Goal: Transaction & Acquisition: Purchase product/service

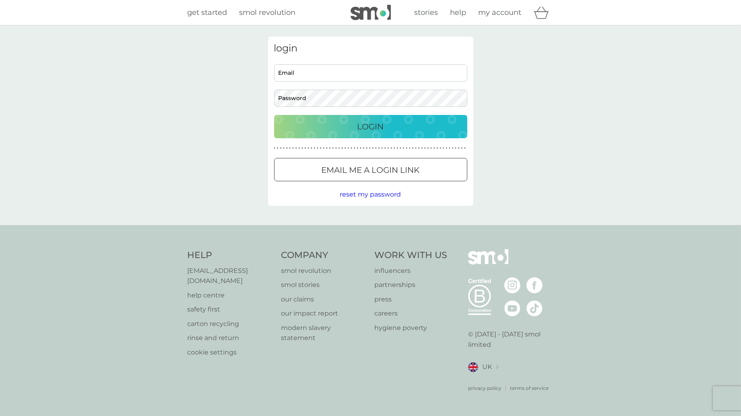
click at [364, 71] on input "Email" at bounding box center [370, 72] width 193 height 17
click at [405, 125] on div "Login" at bounding box center [370, 126] width 177 height 13
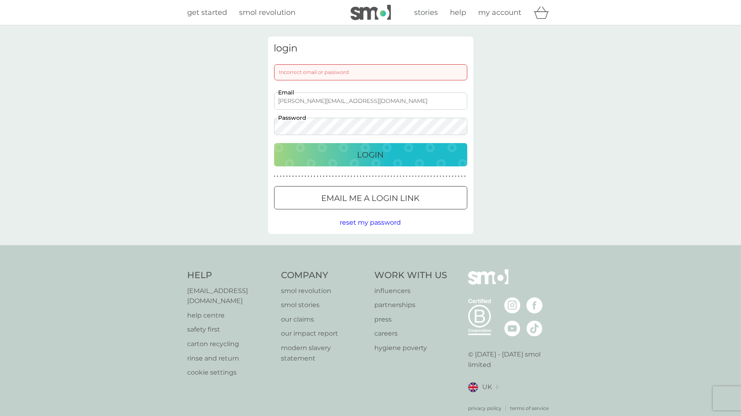
click at [385, 103] on input "devisree+14@smolproducts.com" at bounding box center [370, 101] width 193 height 17
type input "devisree+2136@smolproducts.com"
click at [426, 156] on div "Login" at bounding box center [370, 154] width 177 height 13
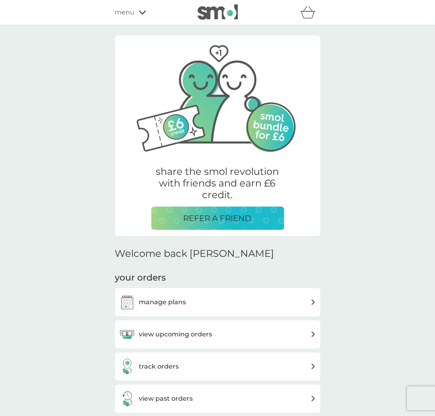
click at [134, 15] on span "menu" at bounding box center [125, 12] width 20 height 10
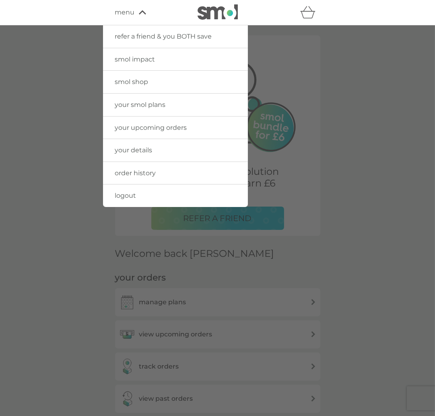
click at [139, 82] on span "smol shop" at bounding box center [131, 82] width 33 height 8
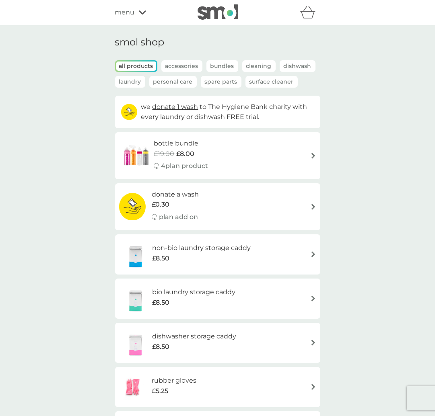
click at [131, 12] on span "menu" at bounding box center [125, 12] width 20 height 10
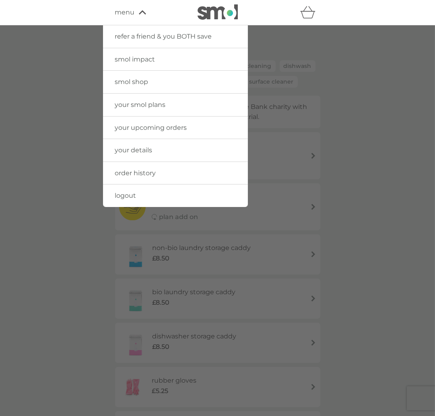
click at [147, 101] on span "your smol plans" at bounding box center [140, 105] width 51 height 8
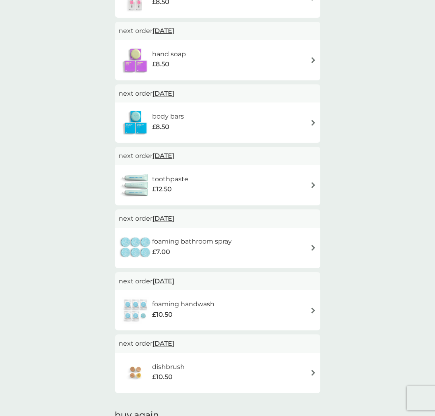
scroll to position [906, 0]
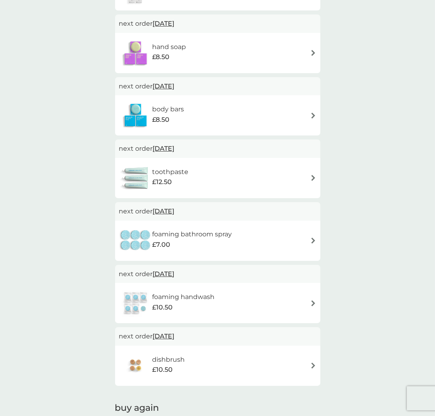
click at [204, 296] on h6 "foaming handwash" at bounding box center [183, 297] width 62 height 10
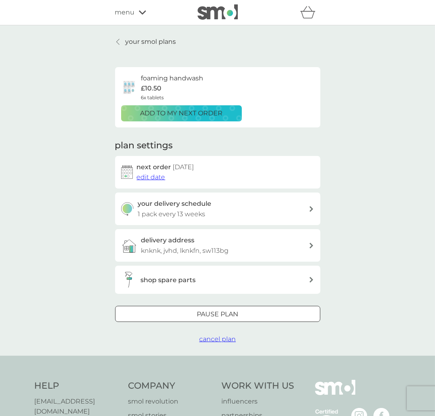
click at [225, 339] on span "cancel plan" at bounding box center [217, 340] width 37 height 8
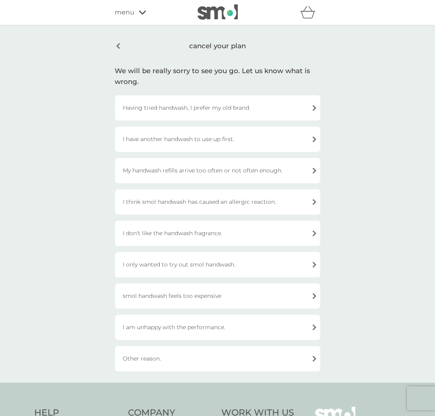
click at [200, 198] on div "I think smol handwash has caused an allergic reaction." at bounding box center [217, 202] width 205 height 25
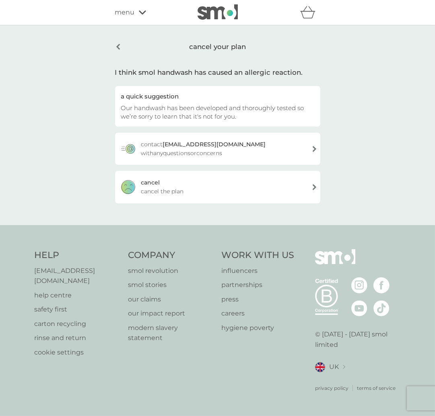
click at [192, 186] on div "cancel cancel the plan" at bounding box center [217, 187] width 205 height 32
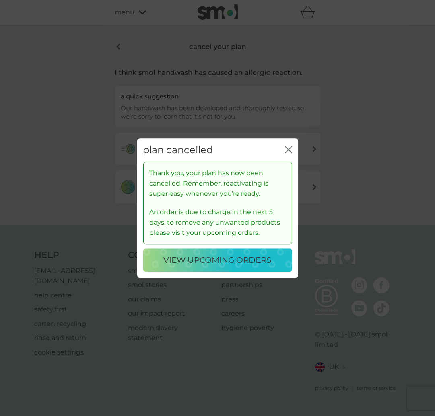
click at [287, 152] on icon "close" at bounding box center [288, 149] width 7 height 7
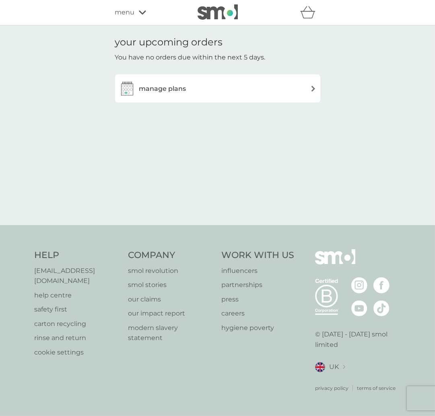
click at [134, 13] on span "menu" at bounding box center [125, 12] width 20 height 10
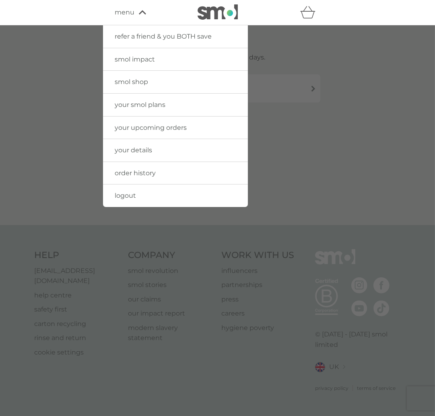
click at [138, 83] on span "smol shop" at bounding box center [131, 82] width 33 height 8
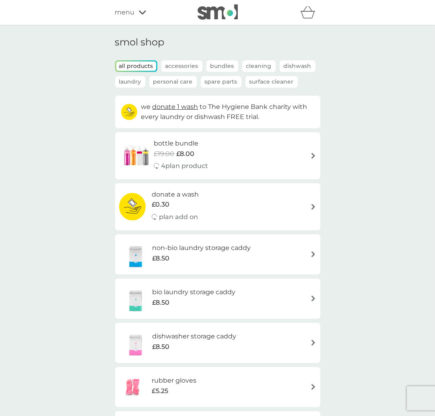
click at [139, 11] on icon at bounding box center [142, 12] width 7 height 4
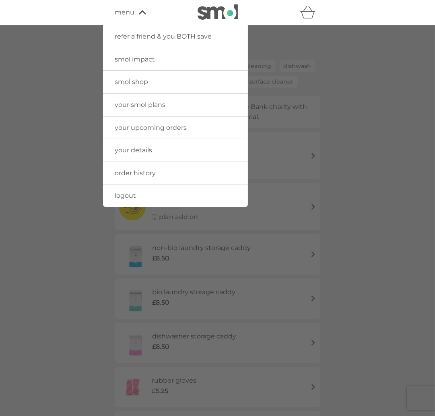
click at [147, 106] on span "your smol plans" at bounding box center [140, 105] width 51 height 8
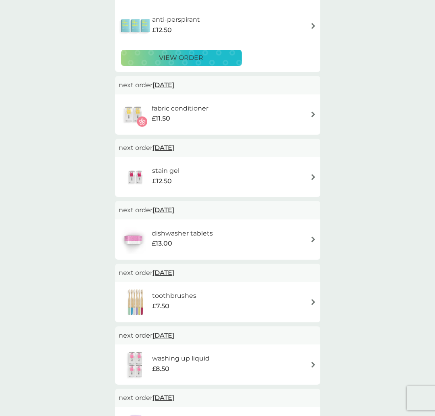
scroll to position [516, 0]
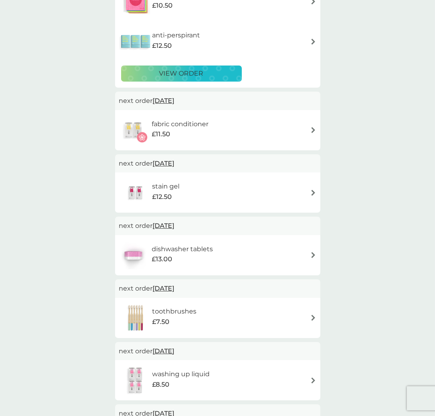
click at [192, 189] on div "stain gel £12.50" at bounding box center [217, 193] width 197 height 28
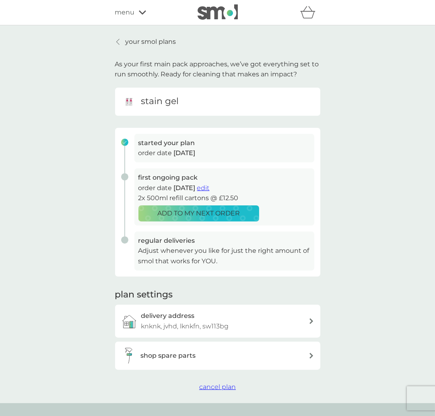
click at [222, 383] on span "cancel plan" at bounding box center [217, 387] width 37 height 8
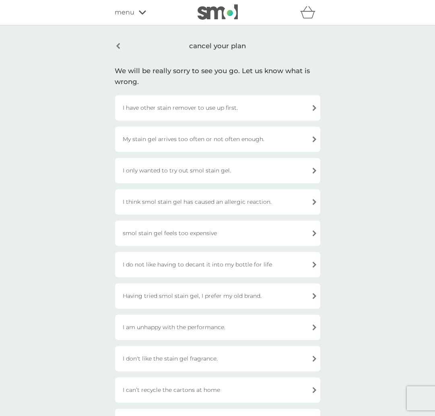
click at [196, 170] on div "I only wanted to try out smol stain gel." at bounding box center [217, 170] width 205 height 25
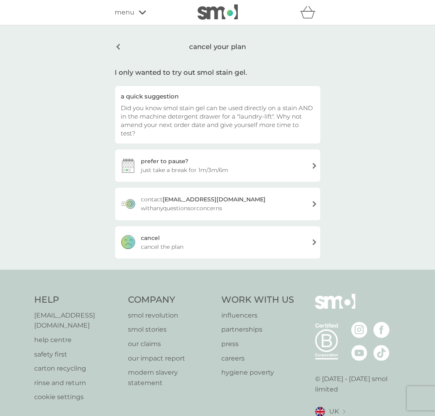
click at [182, 243] on span "cancel the plan" at bounding box center [162, 247] width 43 height 9
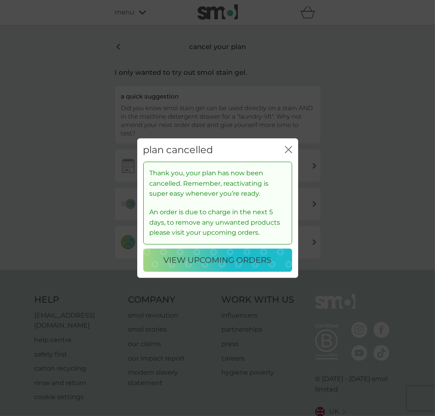
click at [287, 149] on icon "close" at bounding box center [288, 149] width 7 height 7
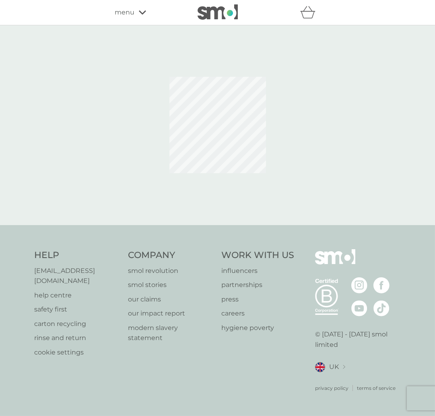
click at [210, 16] on img at bounding box center [218, 11] width 40 height 15
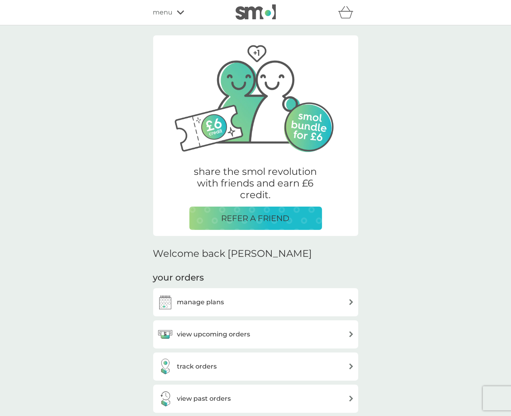
click at [171, 12] on span "menu" at bounding box center [163, 12] width 20 height 10
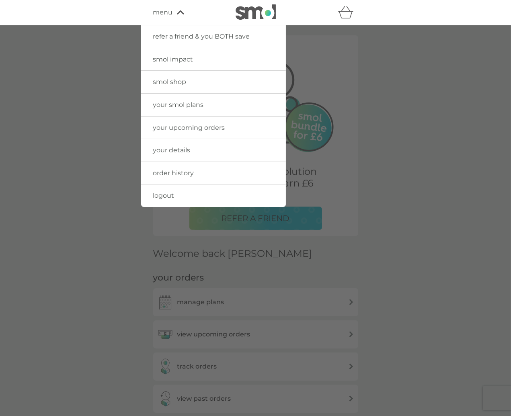
click at [178, 84] on span "smol shop" at bounding box center [169, 82] width 33 height 8
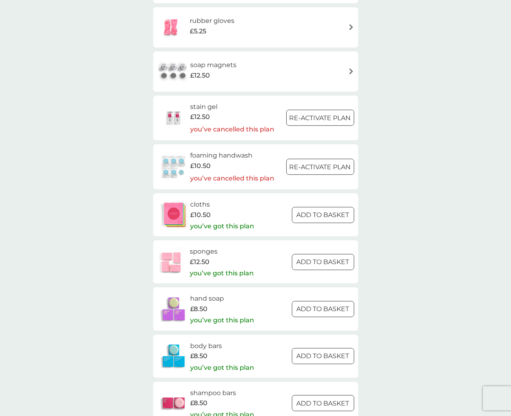
scroll to position [341, 0]
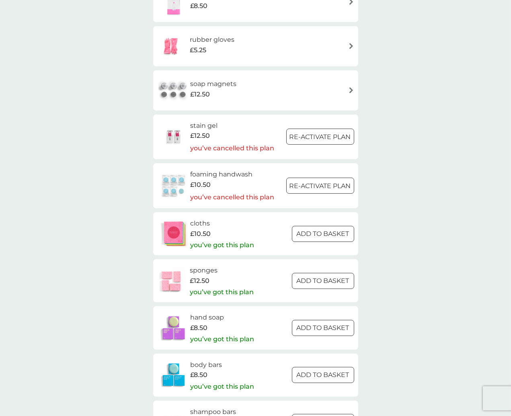
click at [305, 188] on p "Re-activate Plan" at bounding box center [321, 186] width 62 height 10
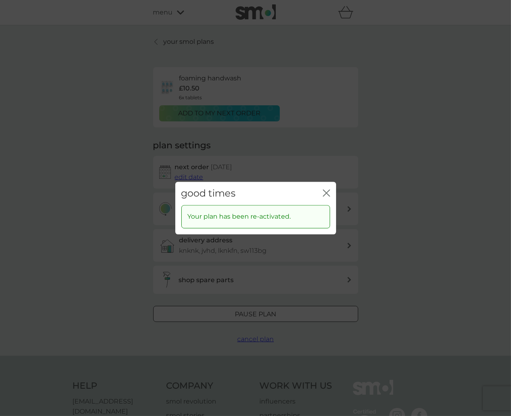
click at [328, 193] on icon "close" at bounding box center [326, 193] width 7 height 7
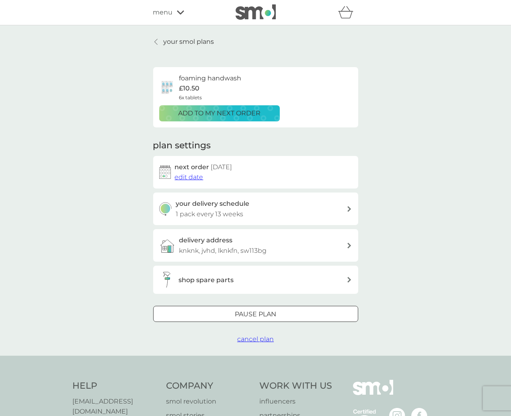
click at [235, 281] on div "shop spare parts" at bounding box center [263, 280] width 168 height 10
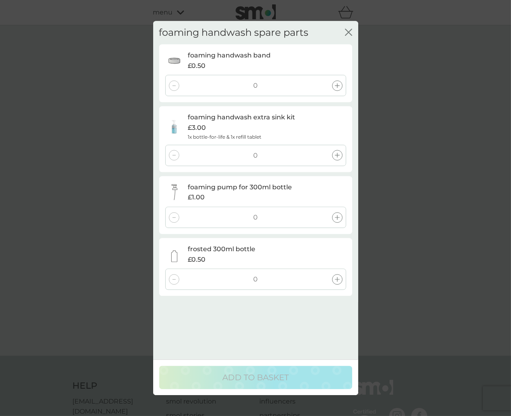
click at [337, 87] on icon at bounding box center [337, 85] width 5 height 5
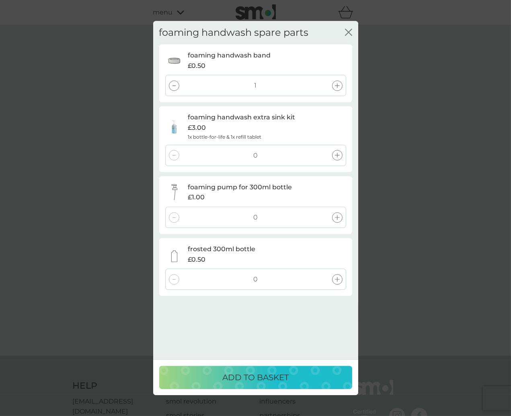
click at [339, 157] on icon at bounding box center [337, 155] width 5 height 5
click at [340, 216] on div at bounding box center [337, 217] width 10 height 10
drag, startPoint x: 311, startPoint y: 380, endPoint x: 425, endPoint y: 376, distance: 114.3
click at [426, 376] on div "foaming handwash spare parts close foaming handwash band £0.50 1 foaming handwa…" at bounding box center [255, 208] width 511 height 416
click at [254, 384] on p "ADD TO BASKET" at bounding box center [255, 377] width 66 height 13
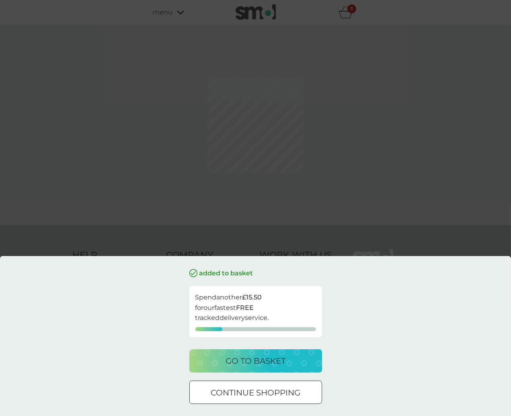
click at [198, 186] on div "added to basket Spend another £15.50 for our fastest FREE tracked delivery serv…" at bounding box center [255, 208] width 511 height 416
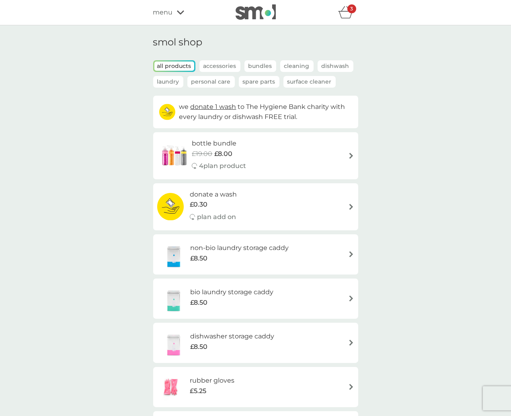
click at [269, 80] on p "Spare Parts" at bounding box center [259, 82] width 41 height 12
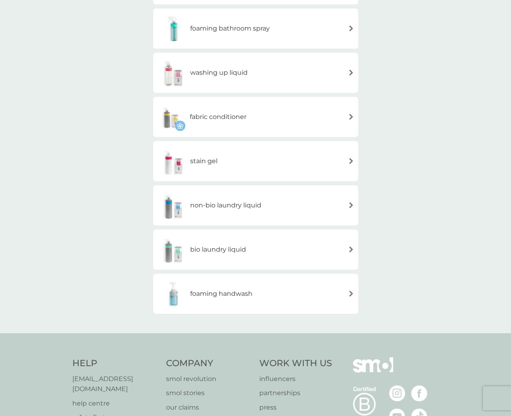
scroll to position [171, 0]
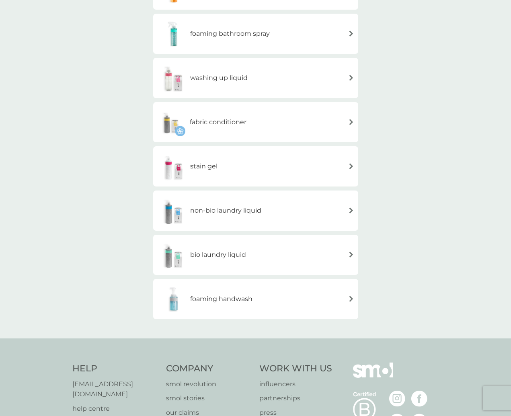
click at [273, 299] on div "foaming handwash" at bounding box center [255, 299] width 197 height 28
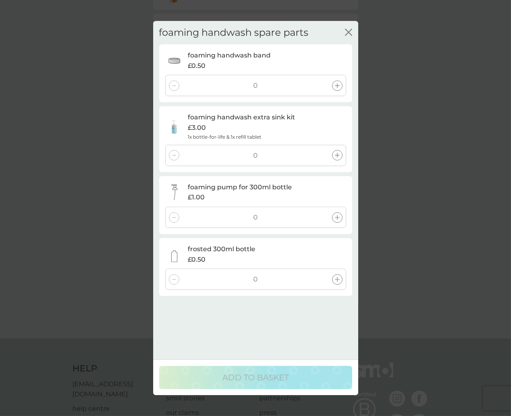
click at [339, 87] on icon at bounding box center [337, 85] width 5 height 5
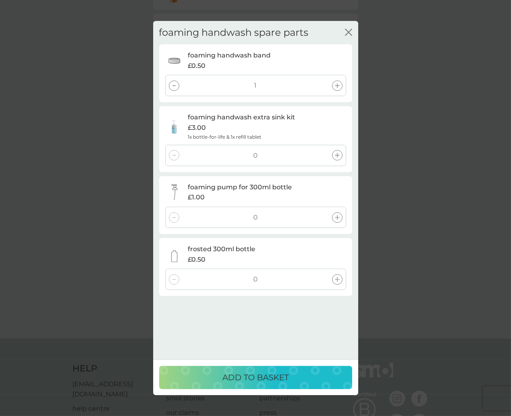
click at [339, 154] on icon at bounding box center [337, 155] width 5 height 5
click at [315, 377] on div "ADD TO BASKET" at bounding box center [255, 377] width 177 height 13
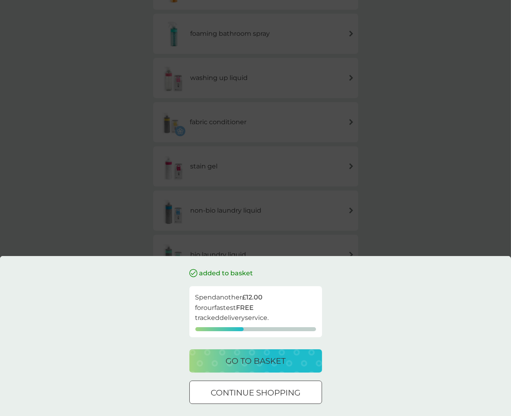
click at [310, 366] on div "go to basket" at bounding box center [256, 361] width 117 height 13
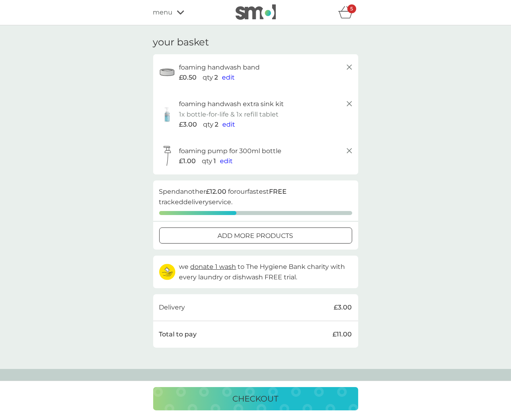
click at [179, 10] on icon at bounding box center [180, 12] width 7 height 5
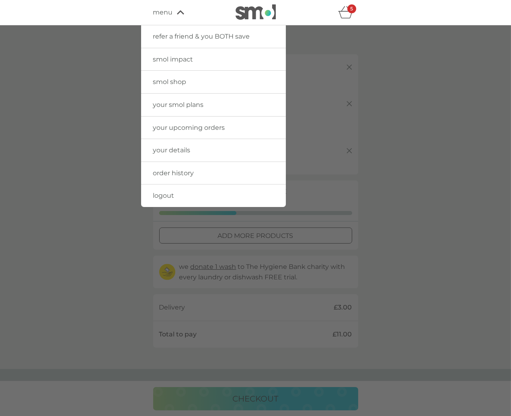
click at [179, 83] on span "smol shop" at bounding box center [169, 82] width 33 height 8
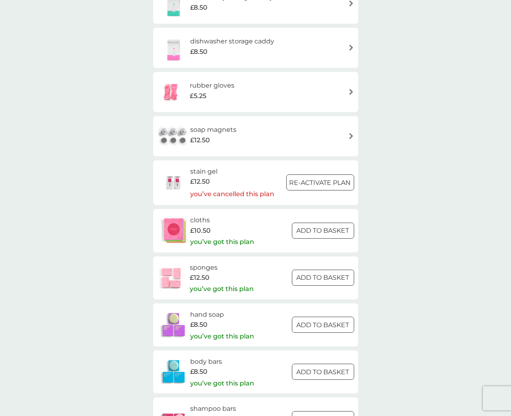
scroll to position [254, 0]
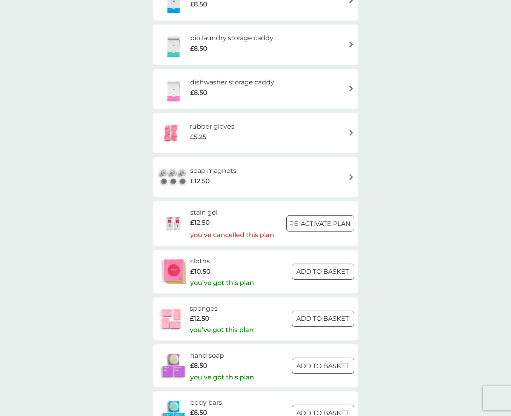
click at [297, 227] on p "Re-activate Plan" at bounding box center [321, 224] width 62 height 10
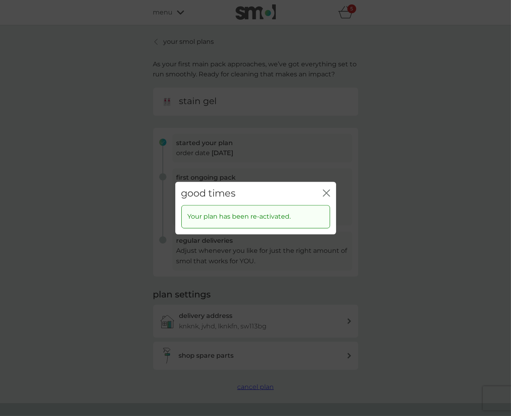
click at [324, 194] on icon "close" at bounding box center [326, 193] width 7 height 7
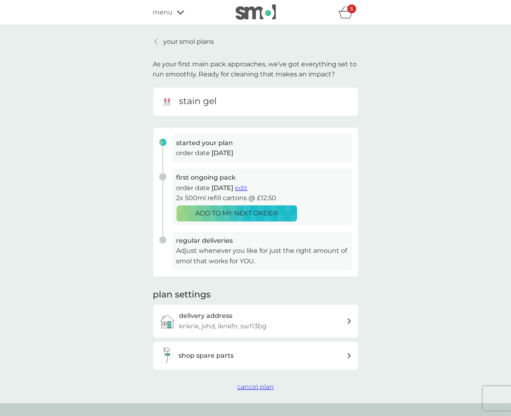
click at [256, 354] on div "shop spare parts" at bounding box center [263, 356] width 168 height 10
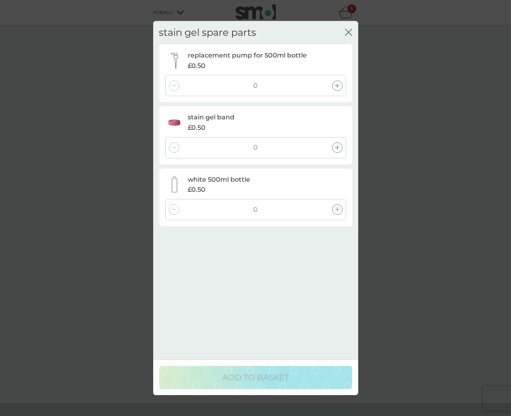
click at [335, 215] on div "0" at bounding box center [255, 209] width 181 height 21
click at [335, 209] on icon at bounding box center [337, 210] width 5 height 5
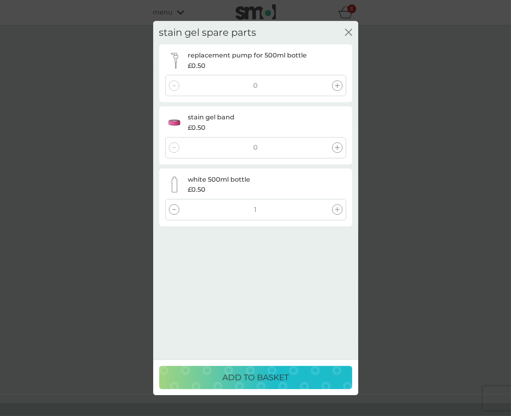
click at [338, 144] on div at bounding box center [337, 147] width 10 height 10
click at [260, 375] on p "ADD TO BASKET" at bounding box center [255, 377] width 66 height 13
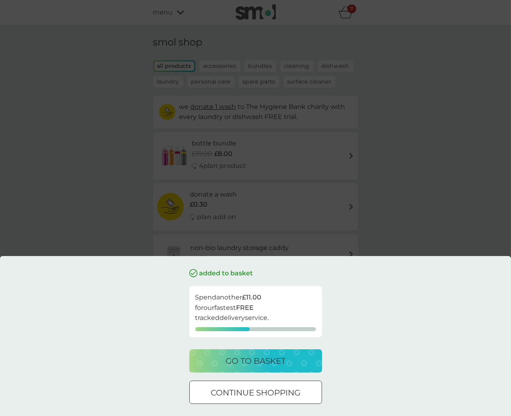
click at [136, 215] on div "added to basket Spend another £11.00 for our fastest FREE tracked delivery serv…" at bounding box center [255, 208] width 511 height 416
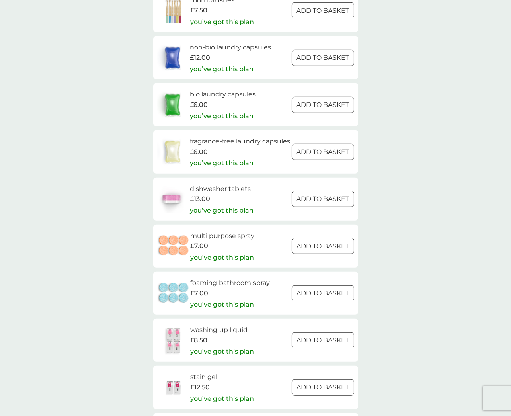
scroll to position [844, 0]
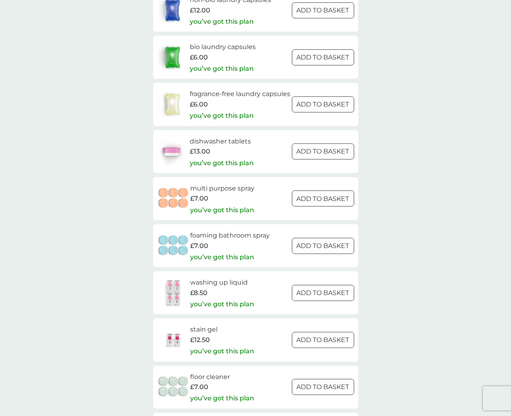
click at [317, 203] on div at bounding box center [323, 199] width 29 height 8
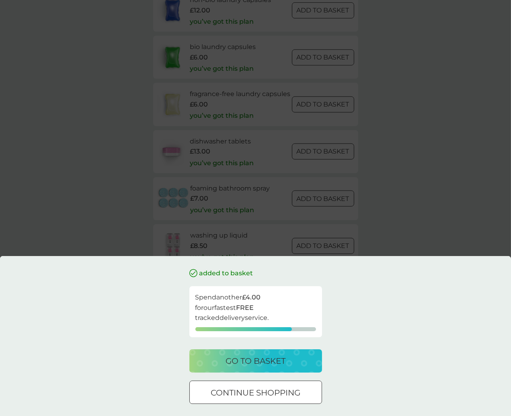
click at [282, 358] on p "go to basket" at bounding box center [256, 361] width 60 height 13
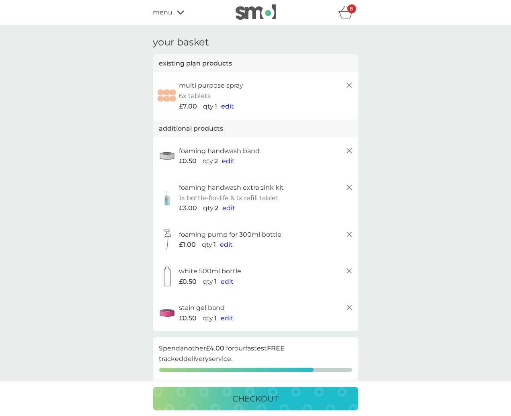
click at [352, 84] on icon at bounding box center [350, 85] width 10 height 10
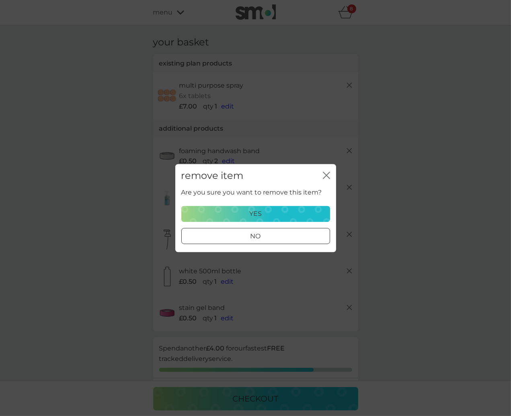
click at [327, 175] on icon "close" at bounding box center [328, 175] width 3 height 6
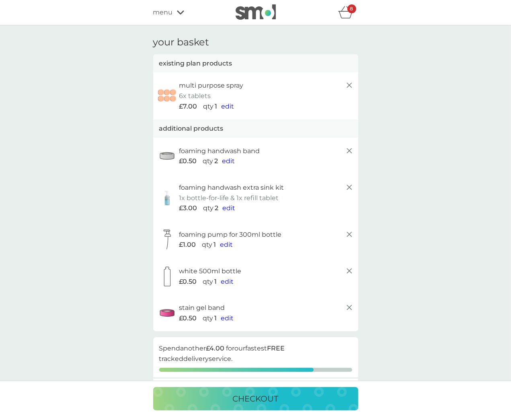
click at [230, 210] on span "edit" at bounding box center [229, 208] width 13 height 8
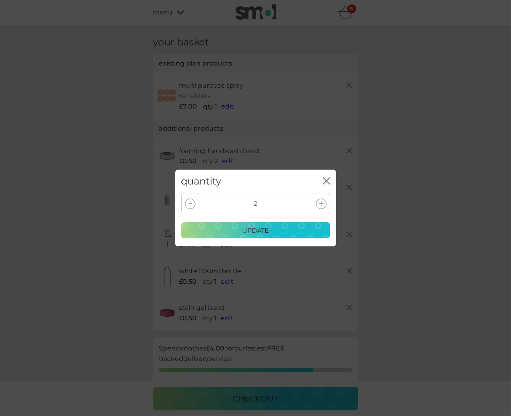
click at [322, 208] on div at bounding box center [321, 204] width 10 height 10
click at [291, 241] on div "3 update" at bounding box center [255, 220] width 161 height 54
click at [291, 231] on div "update" at bounding box center [256, 231] width 138 height 10
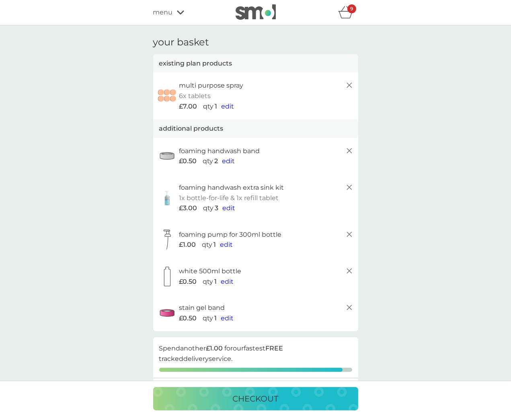
click at [230, 282] on span "edit" at bounding box center [227, 282] width 13 height 8
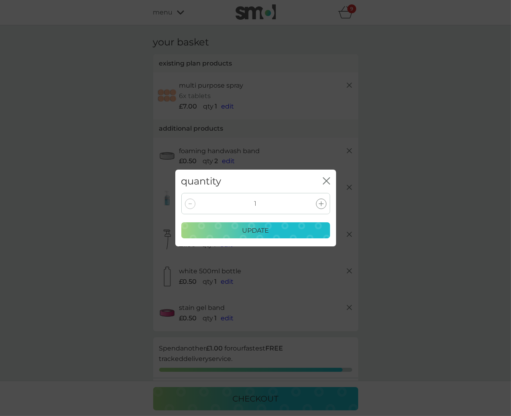
click at [321, 204] on icon at bounding box center [321, 204] width 5 height 5
click at [278, 232] on div "update" at bounding box center [256, 231] width 138 height 10
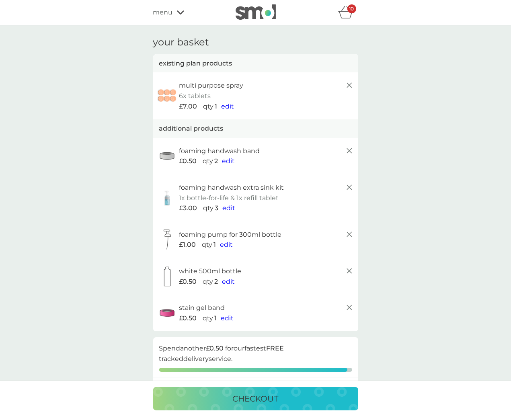
click at [347, 85] on icon at bounding box center [350, 85] width 10 height 10
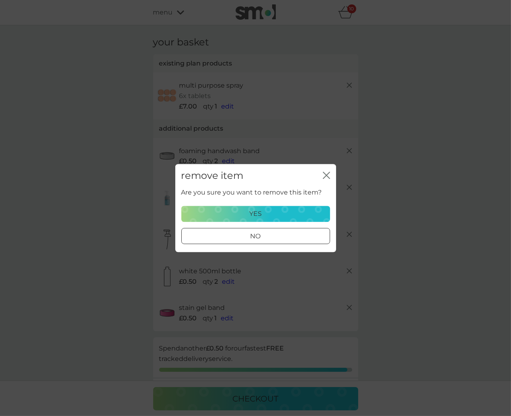
click at [266, 213] on div "yes" at bounding box center [256, 214] width 138 height 10
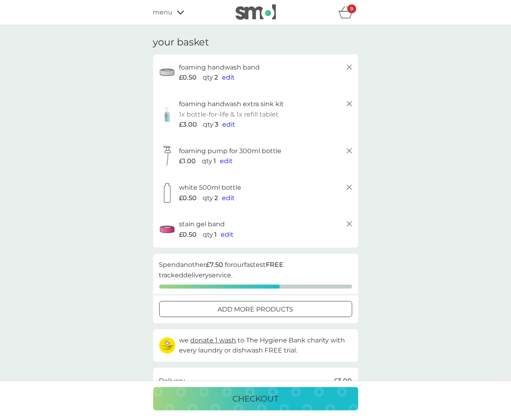
click at [180, 14] on icon at bounding box center [180, 12] width 7 height 5
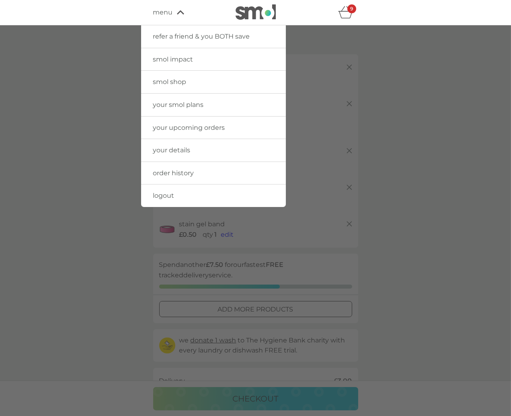
click at [175, 90] on link "smol shop" at bounding box center [213, 82] width 145 height 23
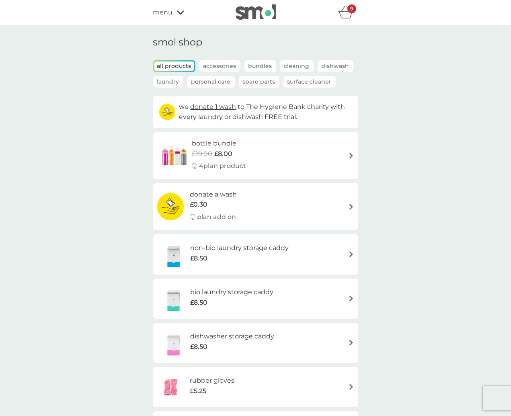
click at [248, 78] on p "Spare Parts" at bounding box center [259, 82] width 41 height 12
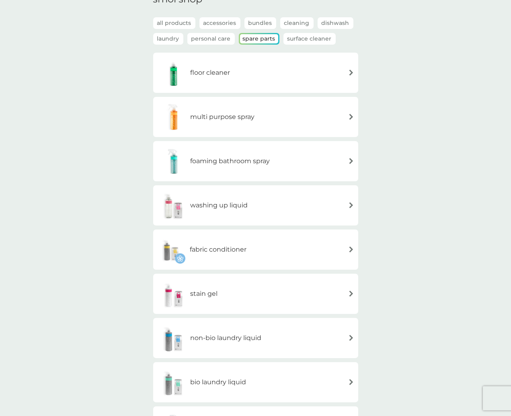
scroll to position [55, 0]
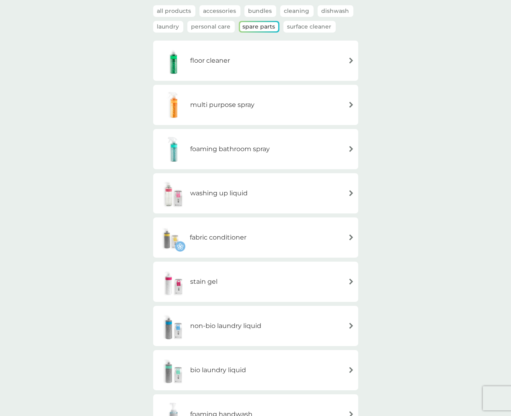
click at [274, 238] on div "fabric conditioner" at bounding box center [255, 238] width 197 height 28
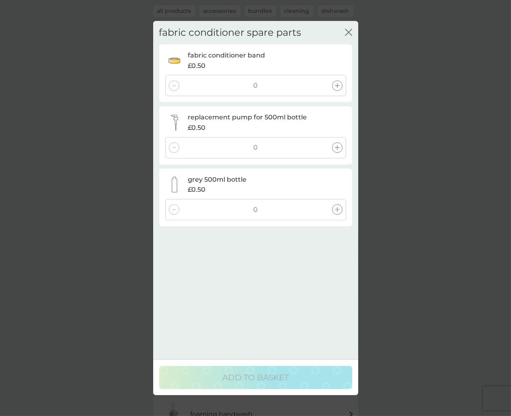
click at [339, 211] on icon at bounding box center [337, 210] width 5 height 5
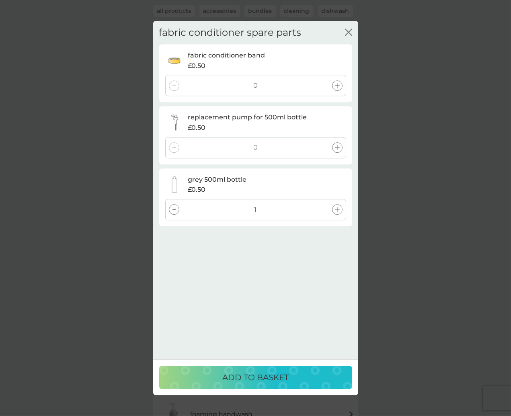
click at [337, 150] on div at bounding box center [337, 147] width 10 height 10
click at [337, 87] on icon at bounding box center [337, 85] width 5 height 5
click at [301, 380] on div "ADD TO BASKET" at bounding box center [255, 377] width 177 height 13
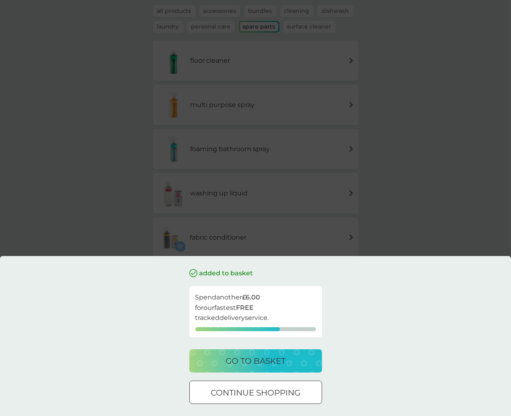
click at [292, 364] on div "go to basket" at bounding box center [256, 361] width 117 height 13
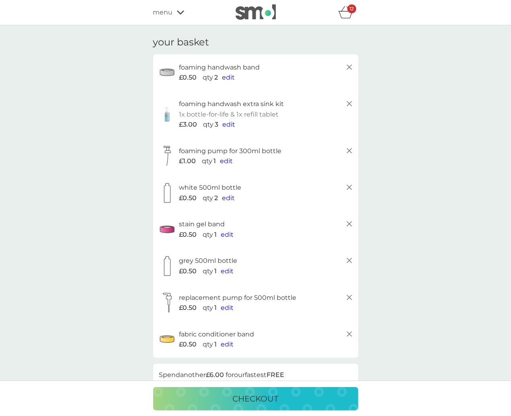
click at [166, 6] on div "refer a friend & you BOTH save smol impact smol shop your smol plans your upcom…" at bounding box center [255, 12] width 205 height 16
click at [163, 14] on span "menu" at bounding box center [163, 12] width 20 height 10
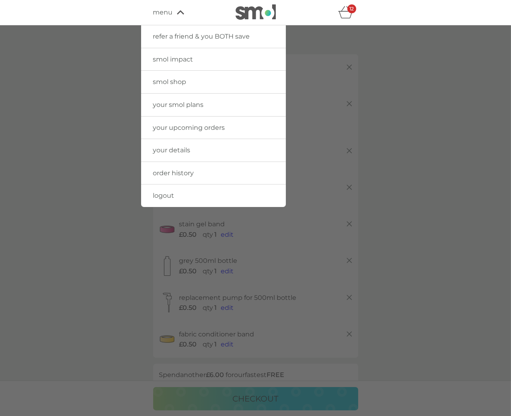
click at [175, 83] on span "smol shop" at bounding box center [169, 82] width 33 height 8
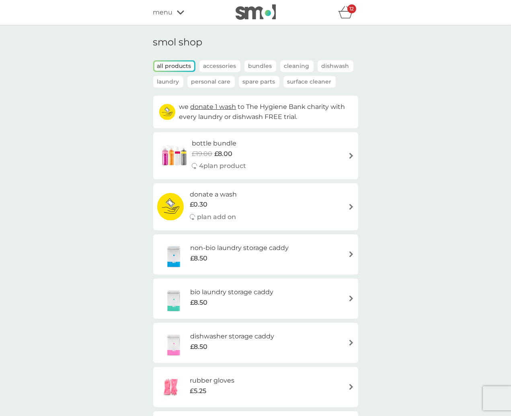
click at [175, 13] on div "menu" at bounding box center [187, 12] width 68 height 10
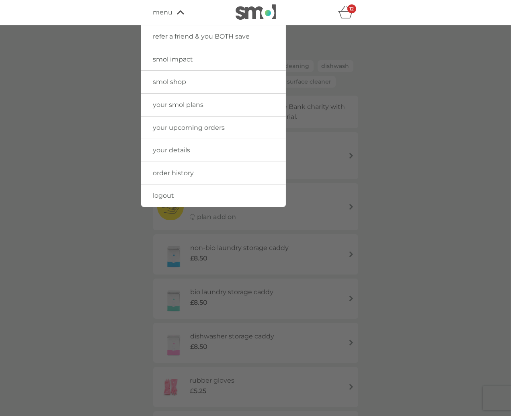
click at [186, 109] on link "your smol plans" at bounding box center [213, 105] width 145 height 23
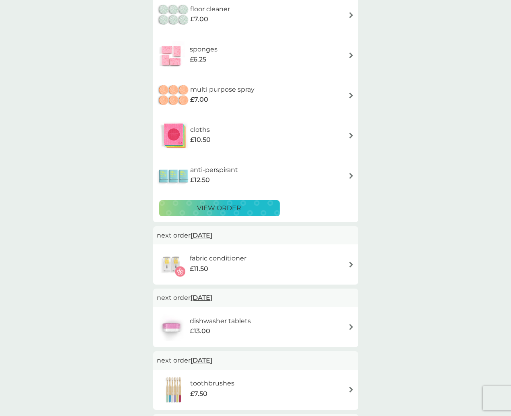
scroll to position [452, 0]
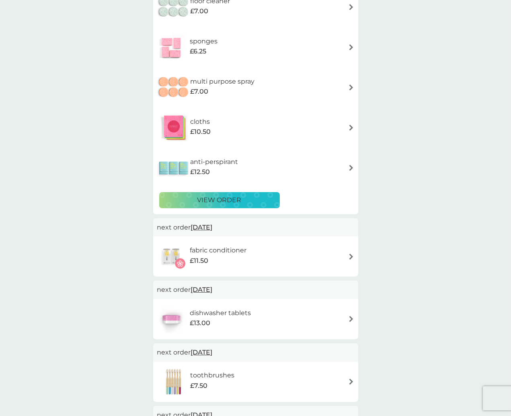
click at [232, 252] on h6 "fabric conditioner" at bounding box center [218, 250] width 57 height 10
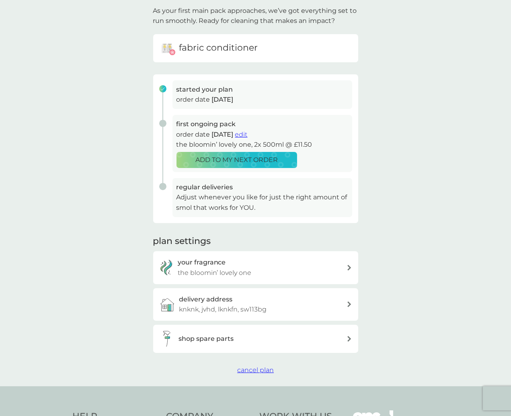
scroll to position [60, 0]
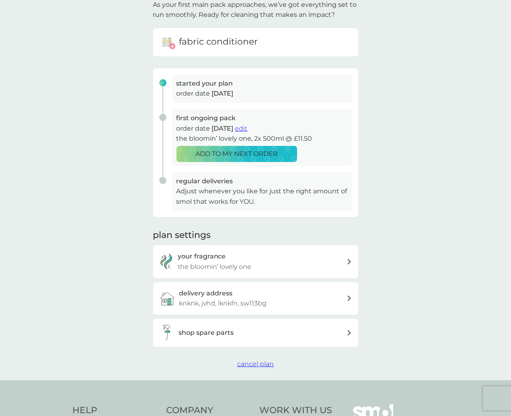
click at [231, 331] on h3 "shop spare parts" at bounding box center [206, 333] width 55 height 10
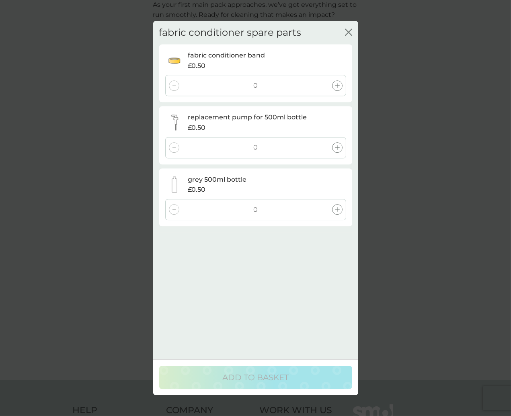
click at [336, 86] on icon at bounding box center [337, 85] width 5 height 5
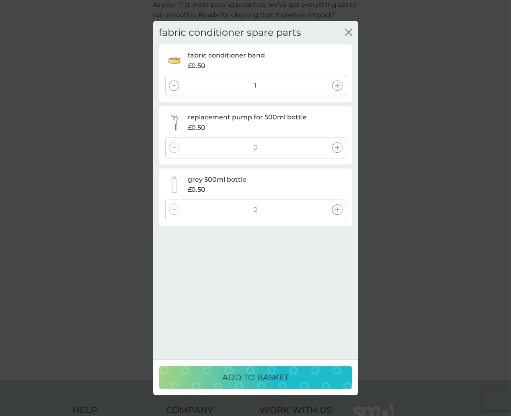
click at [338, 208] on icon at bounding box center [337, 210] width 5 height 5
click at [273, 377] on p "ADD TO BASKET" at bounding box center [255, 377] width 66 height 13
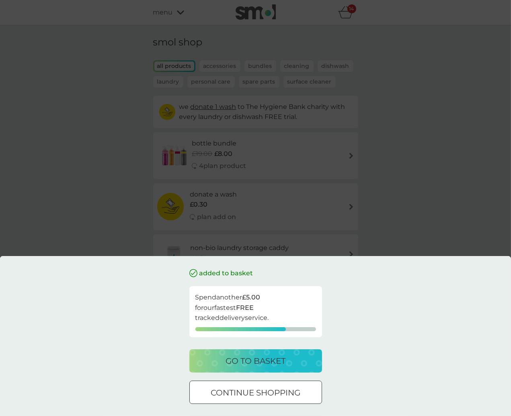
click at [282, 361] on p "go to basket" at bounding box center [256, 361] width 60 height 13
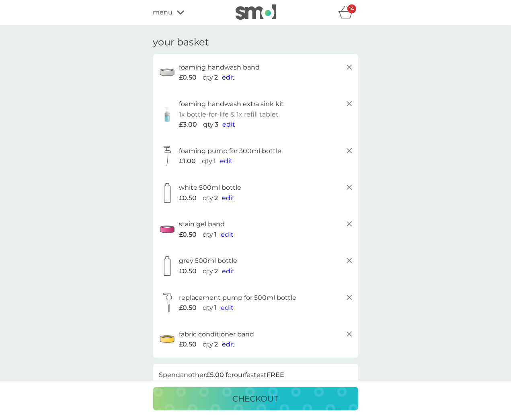
click at [169, 13] on span "menu" at bounding box center [163, 12] width 20 height 10
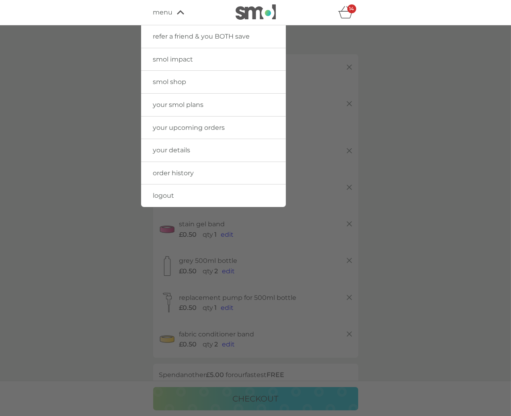
click at [172, 76] on link "smol shop" at bounding box center [213, 82] width 145 height 23
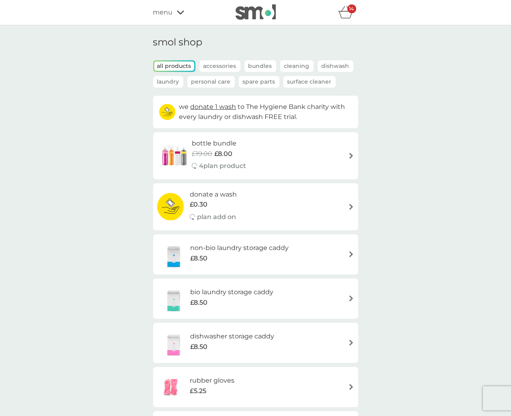
click at [175, 10] on div "menu" at bounding box center [187, 12] width 68 height 10
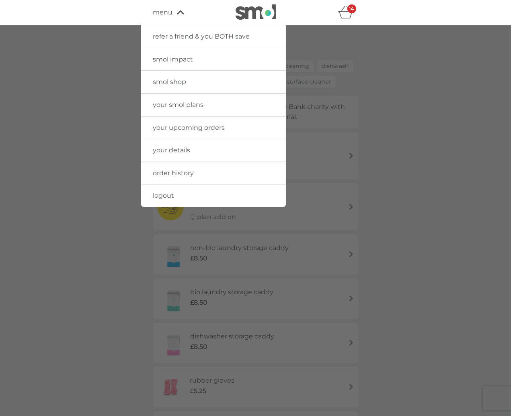
click at [173, 112] on link "your smol plans" at bounding box center [213, 105] width 145 height 23
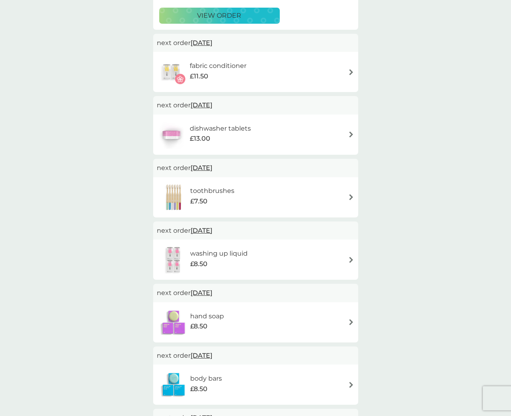
scroll to position [638, 0]
click at [240, 254] on h6 "washing up liquid" at bounding box center [219, 253] width 58 height 10
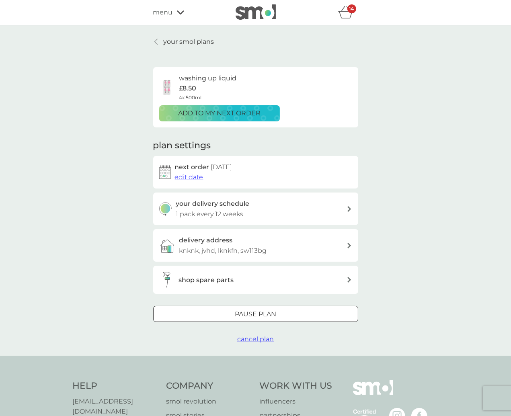
click at [215, 276] on h3 "shop spare parts" at bounding box center [206, 280] width 55 height 10
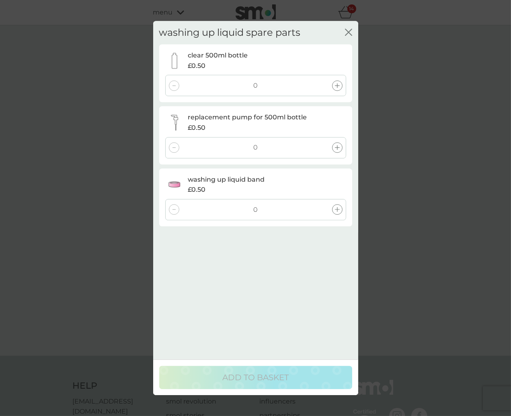
click at [334, 210] on div at bounding box center [337, 210] width 10 height 10
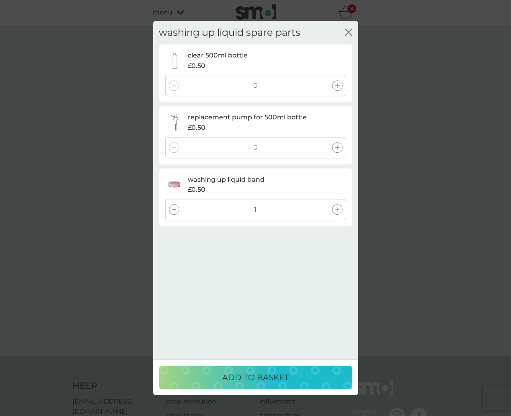
click at [337, 146] on icon at bounding box center [337, 147] width 5 height 5
click at [280, 375] on p "ADD TO BASKET" at bounding box center [255, 377] width 66 height 13
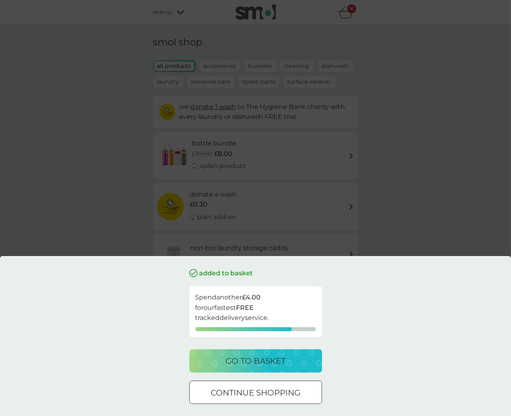
click at [280, 363] on p "go to basket" at bounding box center [256, 361] width 60 height 13
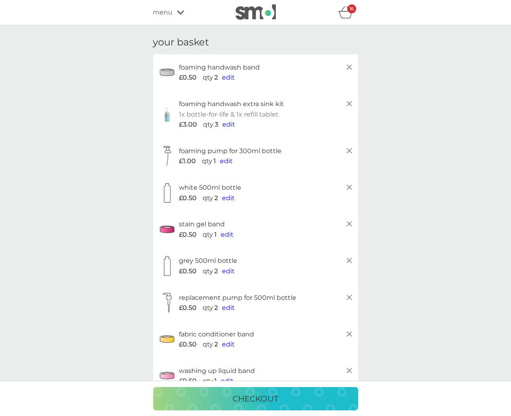
click at [163, 12] on span "menu" at bounding box center [163, 12] width 20 height 10
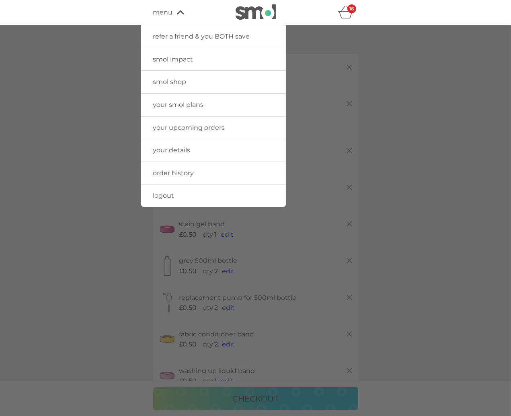
click at [172, 83] on span "smol shop" at bounding box center [169, 82] width 33 height 8
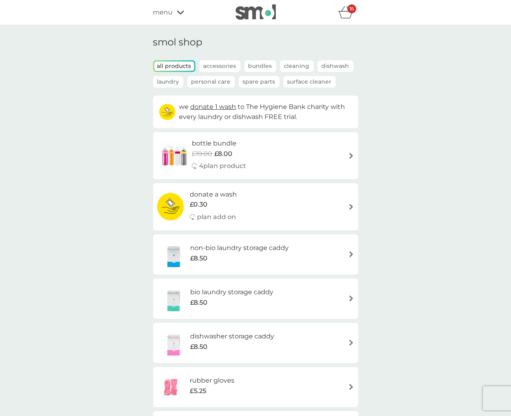
click at [263, 80] on p "Spare Parts" at bounding box center [259, 82] width 41 height 12
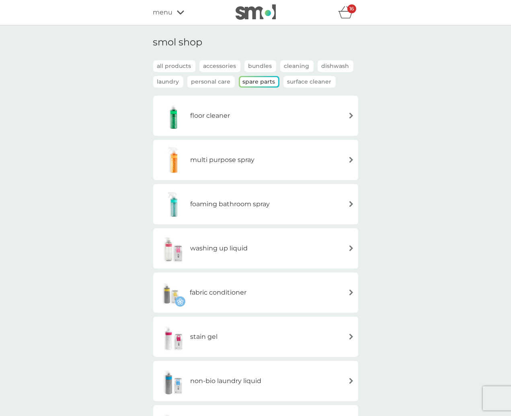
click at [266, 210] on div "foaming bathroom spray" at bounding box center [213, 204] width 113 height 28
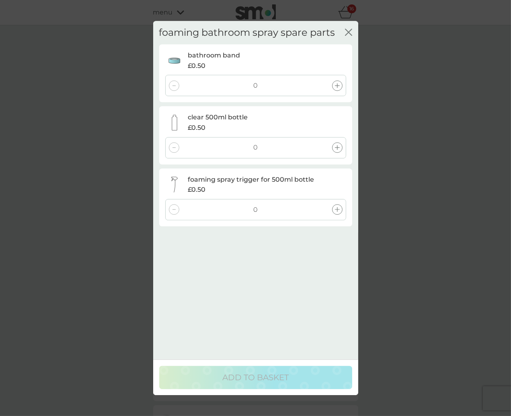
click at [346, 35] on icon "close" at bounding box center [348, 32] width 7 height 7
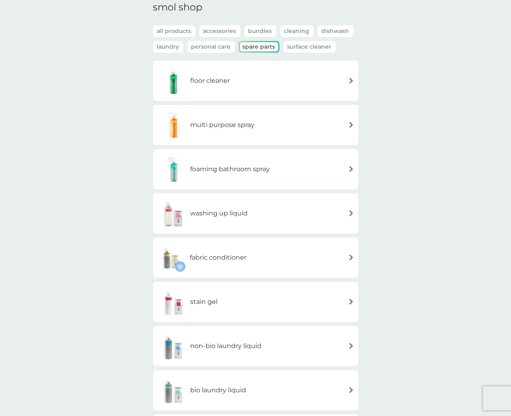
scroll to position [40, 0]
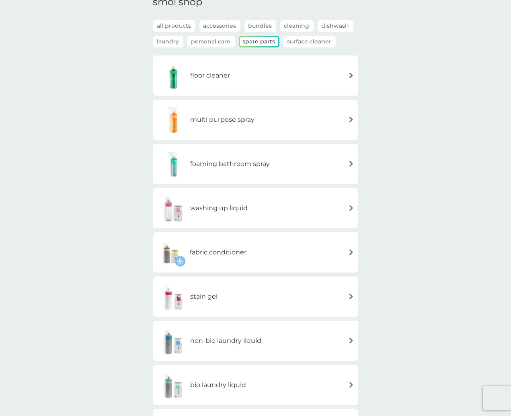
click at [315, 250] on div "fabric conditioner" at bounding box center [255, 253] width 197 height 28
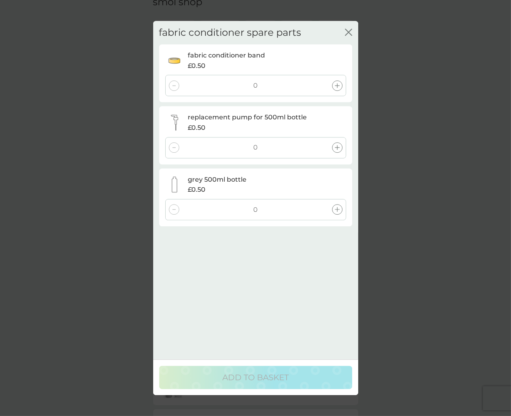
click at [341, 147] on div at bounding box center [337, 147] width 10 height 10
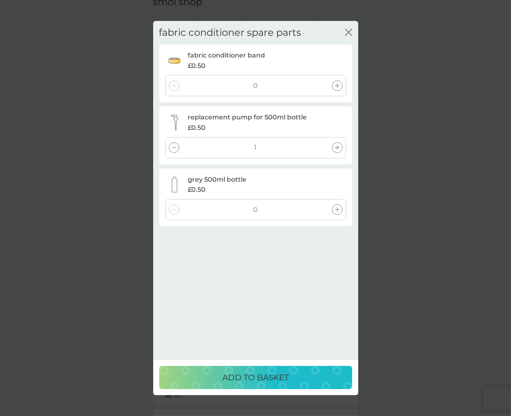
click at [340, 147] on div at bounding box center [337, 147] width 10 height 10
click at [286, 374] on p "ADD TO BASKET" at bounding box center [255, 377] width 66 height 13
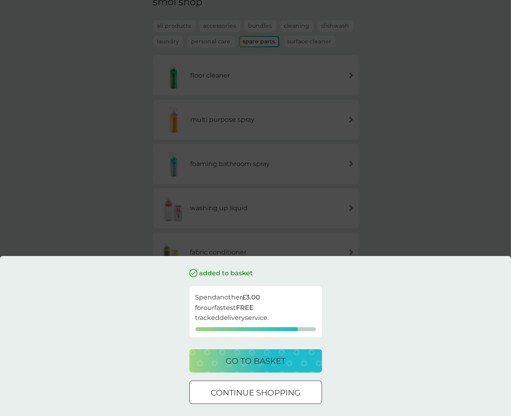
click at [284, 365] on p "go to basket" at bounding box center [256, 361] width 60 height 13
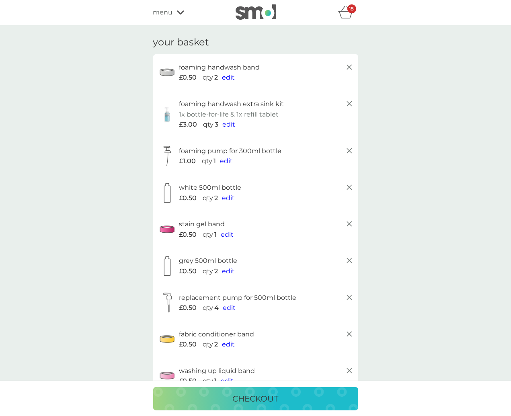
click at [174, 12] on div "menu" at bounding box center [187, 12] width 68 height 10
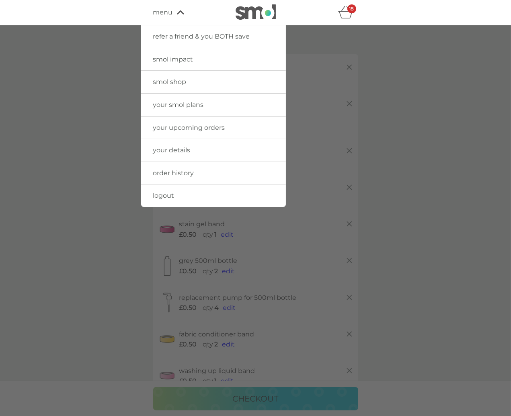
click at [176, 81] on span "smol shop" at bounding box center [169, 82] width 33 height 8
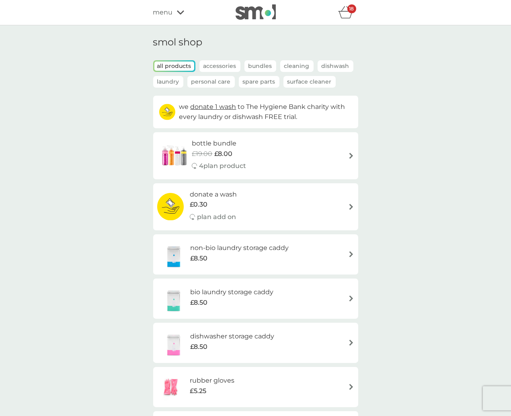
click at [254, 82] on p "Spare Parts" at bounding box center [259, 82] width 41 height 12
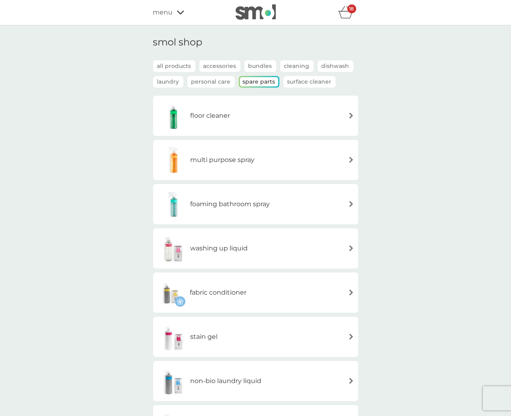
scroll to position [4, 0]
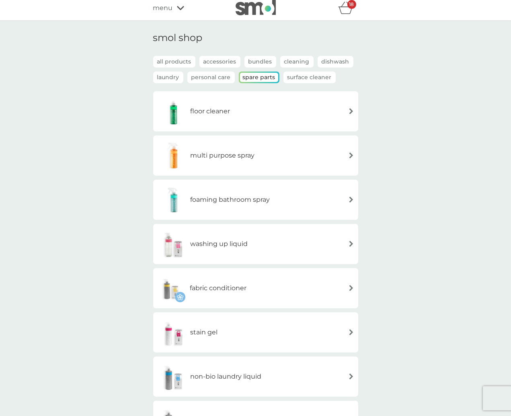
click at [247, 198] on h6 "foaming bathroom spray" at bounding box center [230, 200] width 80 height 10
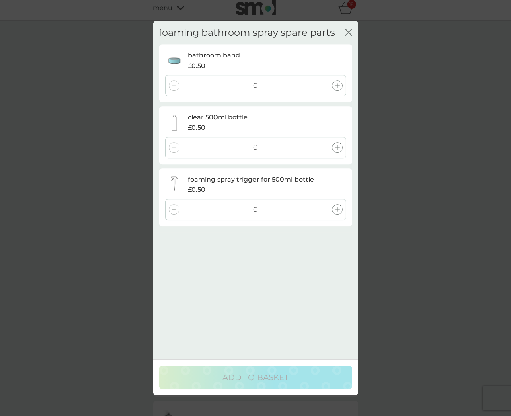
click at [333, 210] on div at bounding box center [337, 210] width 10 height 10
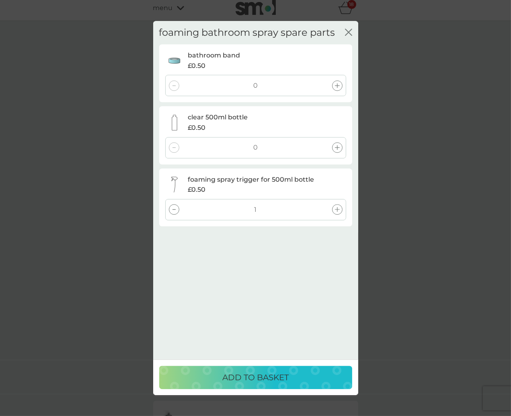
click at [333, 210] on div at bounding box center [337, 210] width 10 height 10
click at [225, 381] on p "ADD TO BASKET" at bounding box center [255, 377] width 66 height 13
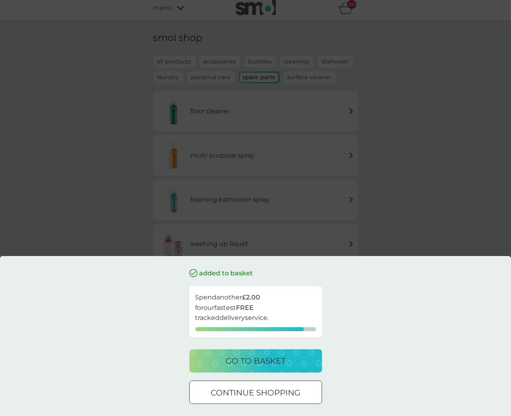
click at [227, 365] on p "go to basket" at bounding box center [256, 361] width 60 height 13
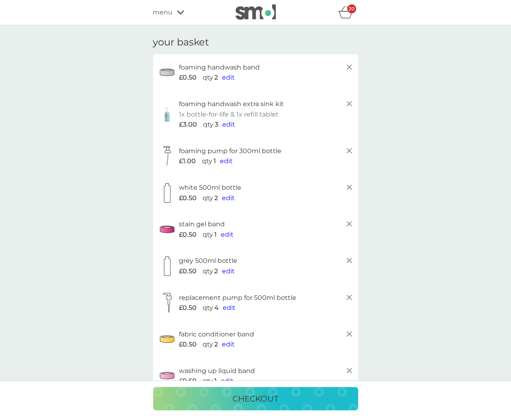
click at [171, 12] on span "menu" at bounding box center [163, 12] width 20 height 10
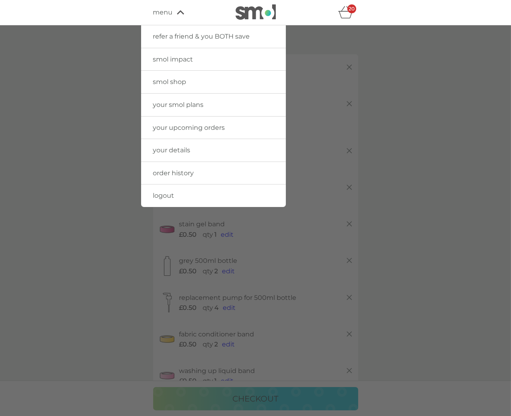
click at [183, 84] on span "smol shop" at bounding box center [169, 82] width 33 height 8
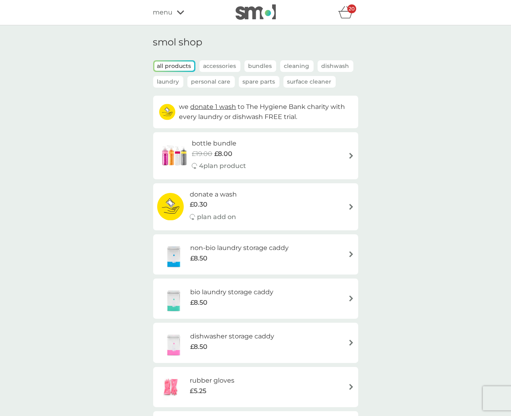
click at [263, 78] on p "Spare Parts" at bounding box center [259, 82] width 41 height 12
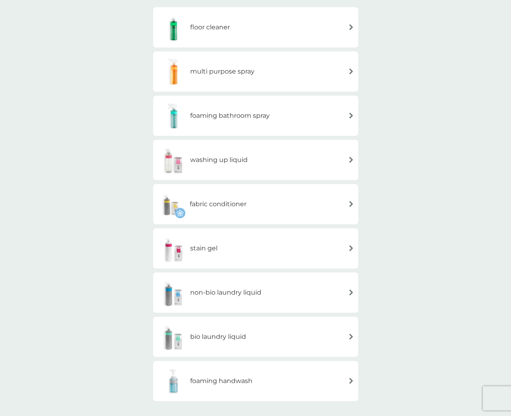
scroll to position [101, 0]
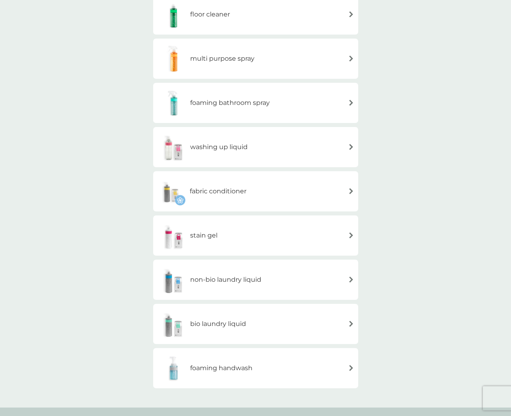
click at [248, 239] on div "stain gel" at bounding box center [255, 236] width 197 height 28
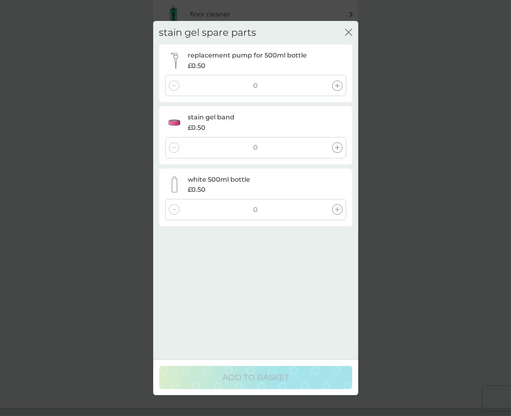
click at [334, 144] on div at bounding box center [337, 147] width 10 height 10
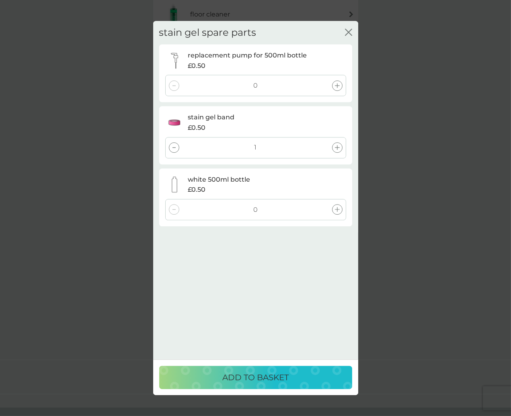
click at [334, 144] on div at bounding box center [337, 147] width 10 height 10
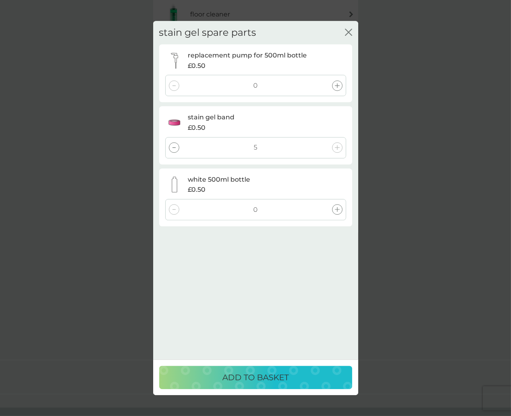
click at [334, 144] on div at bounding box center [337, 147] width 10 height 10
click at [251, 371] on p "ADD TO BASKET" at bounding box center [255, 377] width 66 height 13
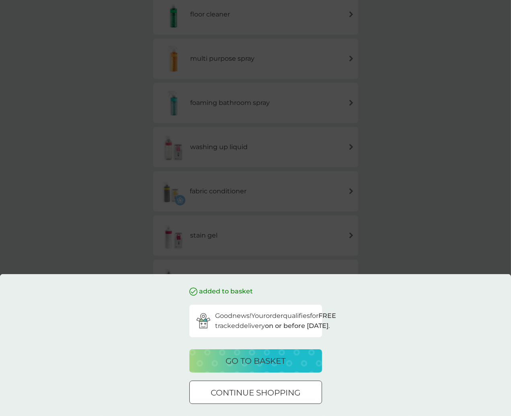
click at [251, 359] on p "go to basket" at bounding box center [256, 361] width 60 height 13
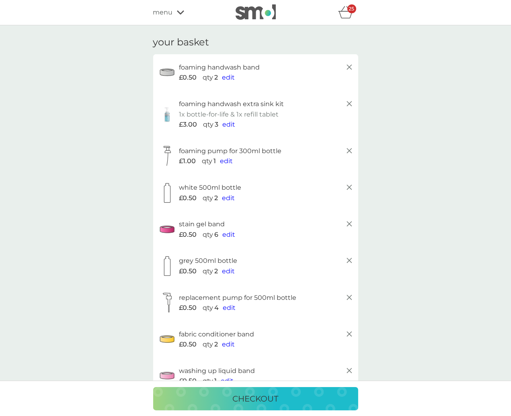
click at [165, 17] on span "menu" at bounding box center [163, 12] width 20 height 10
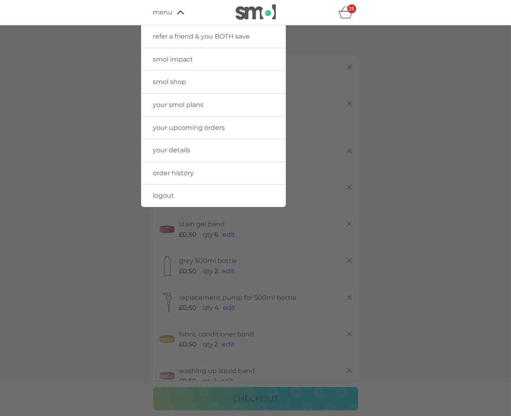
click at [167, 104] on span "your smol plans" at bounding box center [178, 105] width 51 height 8
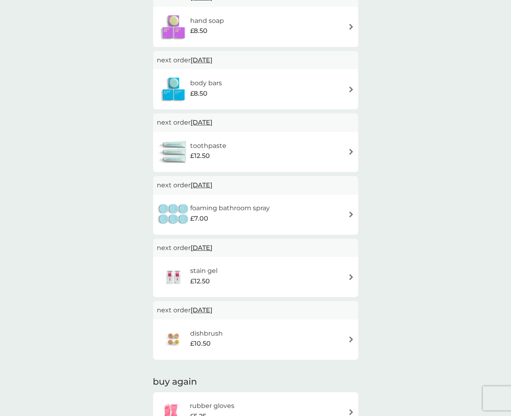
scroll to position [958, 0]
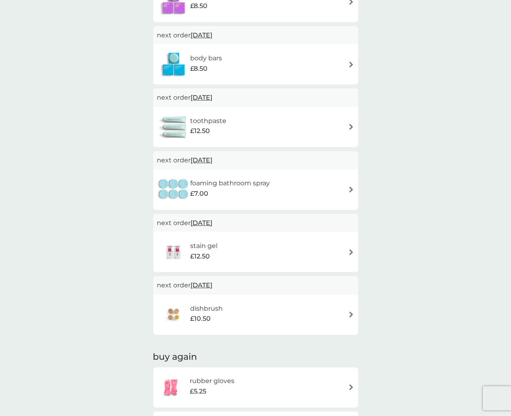
click at [218, 252] on div "stain gel £12.50" at bounding box center [207, 252] width 35 height 23
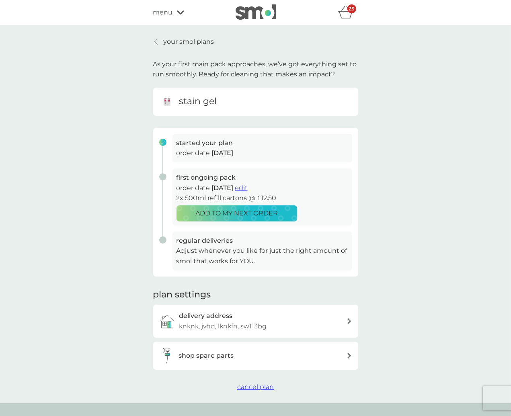
click at [246, 353] on div "shop spare parts" at bounding box center [263, 356] width 168 height 10
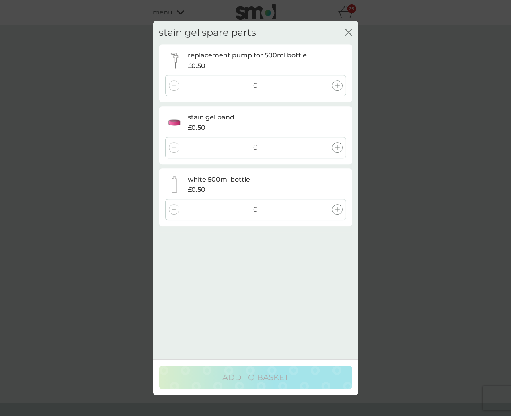
click at [337, 149] on icon at bounding box center [337, 147] width 5 height 5
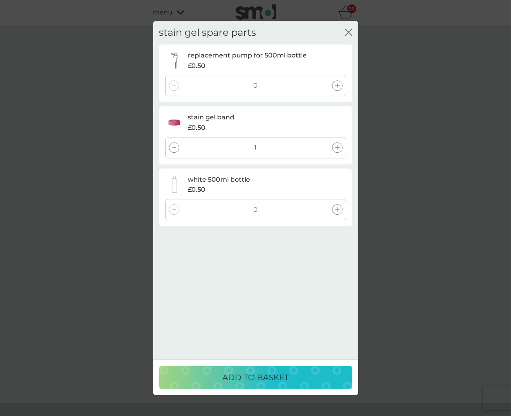
click at [337, 148] on icon at bounding box center [337, 147] width 5 height 5
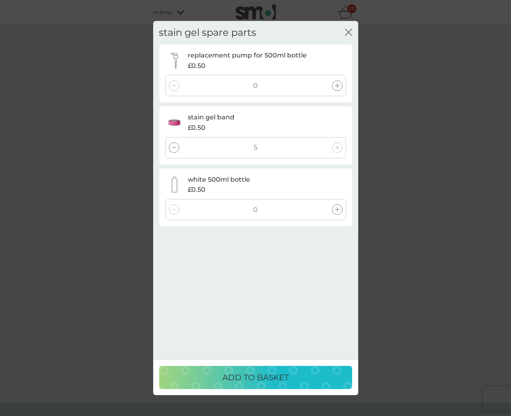
click at [222, 378] on p "ADD TO BASKET" at bounding box center [255, 377] width 66 height 13
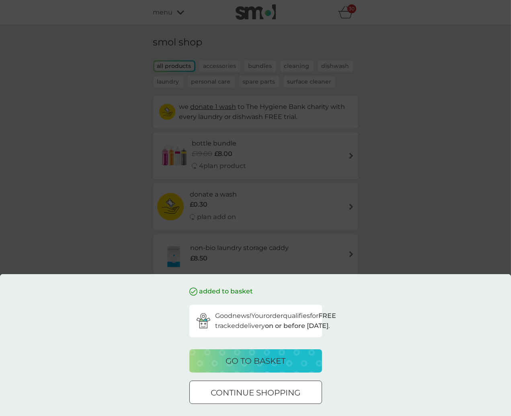
click at [226, 368] on p "go to basket" at bounding box center [256, 361] width 60 height 13
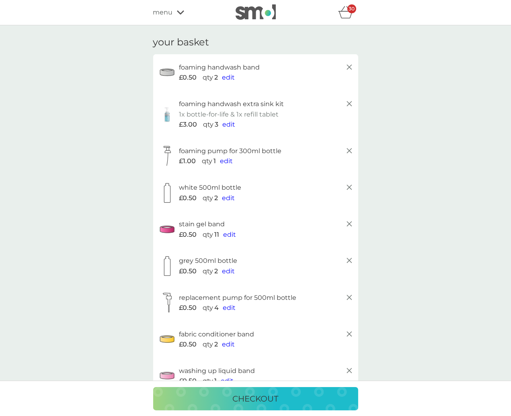
click at [163, 13] on span "menu" at bounding box center [163, 12] width 20 height 10
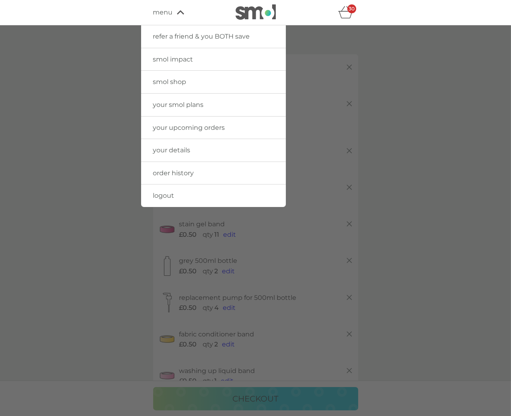
click at [185, 197] on link "logout" at bounding box center [213, 196] width 145 height 23
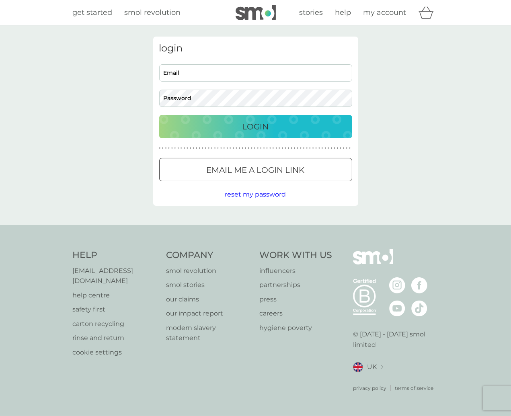
click at [365, 371] on div "UK" at bounding box center [368, 367] width 30 height 10
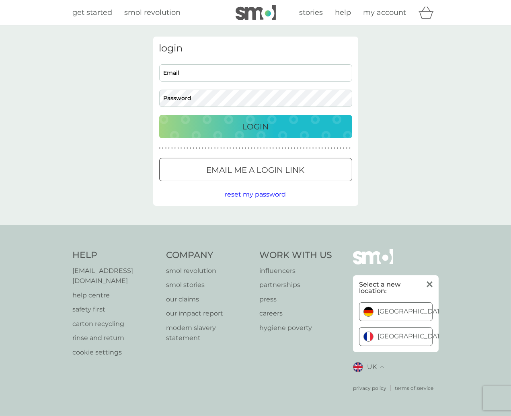
click at [377, 319] on link "[GEOGRAPHIC_DATA]" at bounding box center [396, 312] width 73 height 18
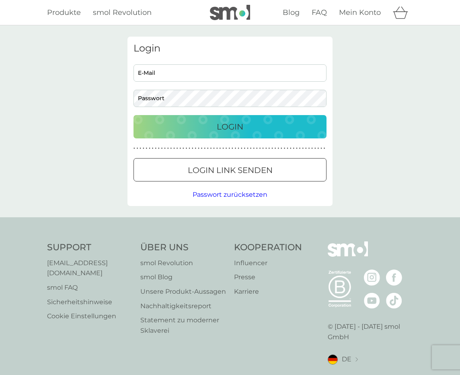
click at [199, 69] on input "E-Mail" at bounding box center [230, 72] width 193 height 17
type input "devisree+detes1@smolproducts.com"
click at [203, 123] on div "Login" at bounding box center [230, 126] width 177 height 13
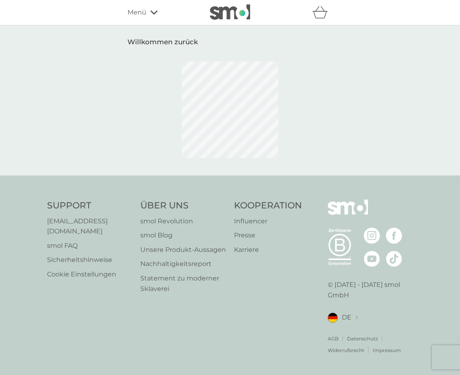
click at [150, 13] on icon at bounding box center [153, 12] width 7 height 5
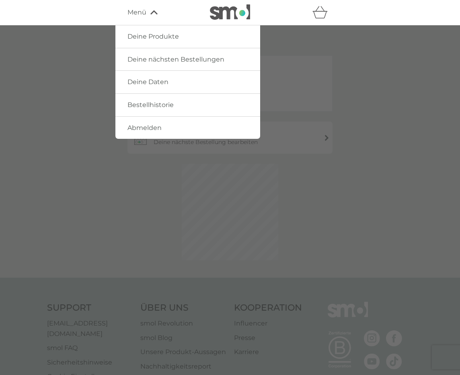
click at [155, 34] on span "Deine Produkte" at bounding box center [154, 37] width 52 height 8
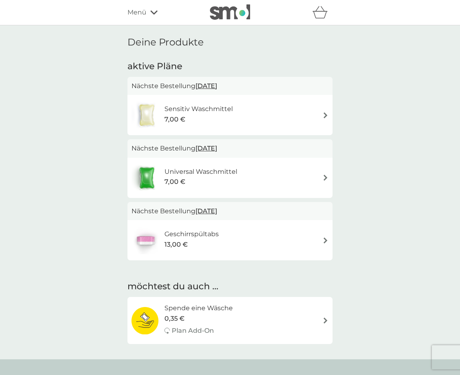
click at [146, 14] on div "Menü" at bounding box center [162, 12] width 68 height 10
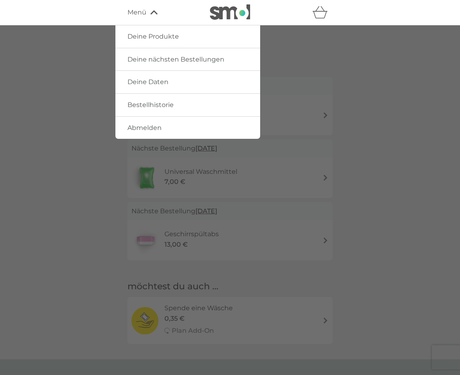
click at [157, 58] on span "Deine nächsten Bestellungen" at bounding box center [176, 60] width 97 height 8
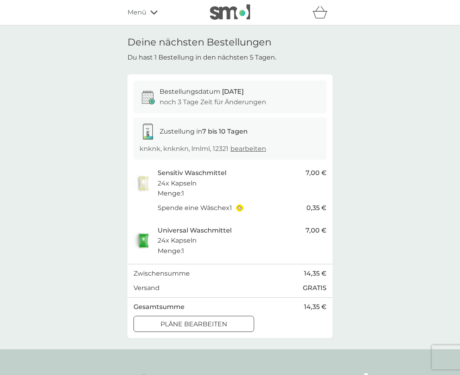
click at [152, 11] on icon at bounding box center [153, 12] width 7 height 5
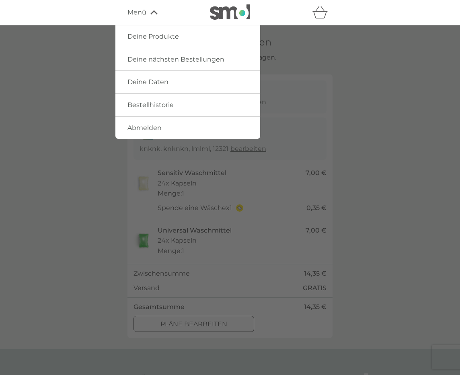
click at [150, 84] on span "Deine Daten" at bounding box center [148, 82] width 41 height 8
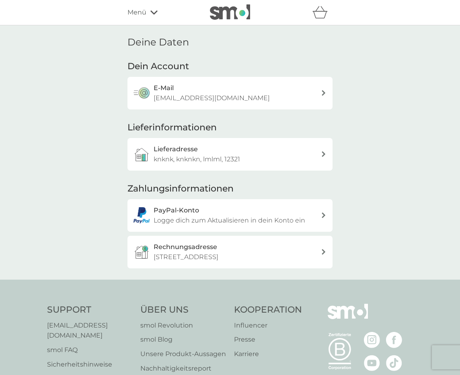
click at [147, 11] on div "Menü" at bounding box center [162, 12] width 68 height 10
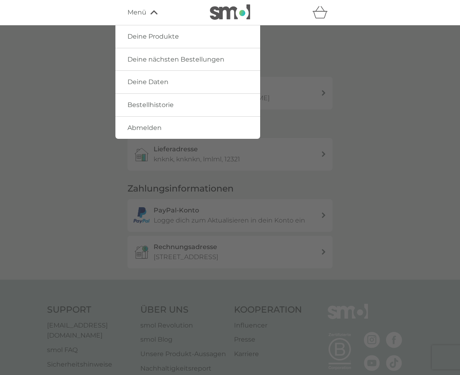
click at [146, 124] on span "Abmelden" at bounding box center [145, 128] width 34 height 8
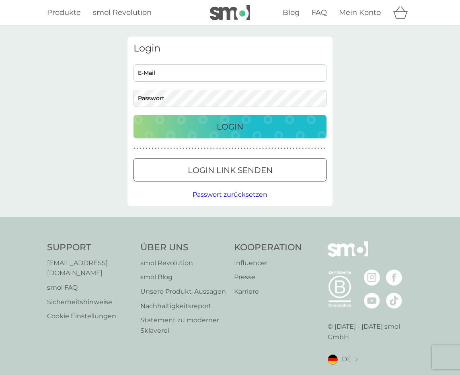
click at [343, 354] on span "DE" at bounding box center [347, 359] width 10 height 10
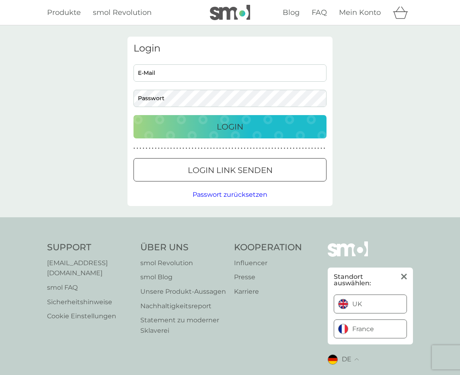
click at [348, 320] on link "France" at bounding box center [370, 329] width 72 height 18
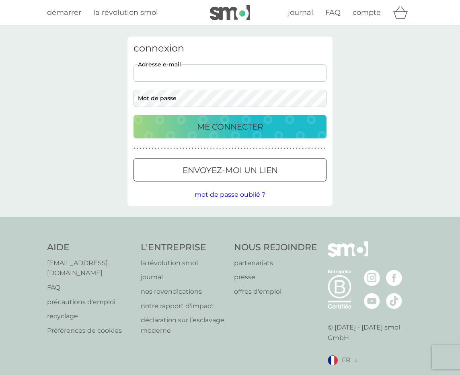
click at [185, 73] on input "adresse e-mail" at bounding box center [230, 72] width 193 height 17
type input "[PERSON_NAME][EMAIL_ADDRESS][DOMAIN_NAME]"
click at [204, 126] on p "ME CONNECTER" at bounding box center [230, 126] width 66 height 13
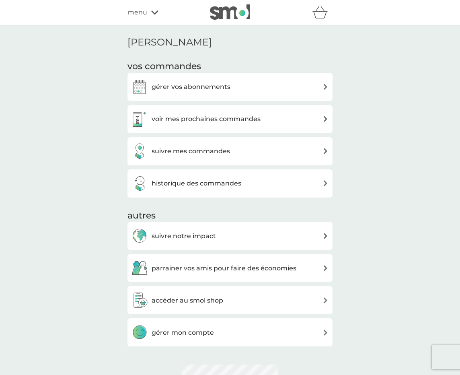
click at [144, 9] on span "menu" at bounding box center [138, 12] width 20 height 10
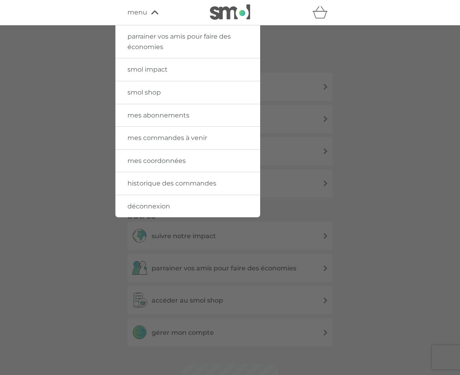
click at [148, 94] on span "smol shop" at bounding box center [144, 93] width 33 height 8
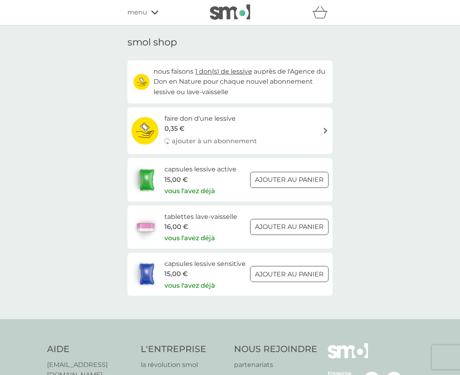
click at [143, 10] on span "menu" at bounding box center [138, 12] width 20 height 10
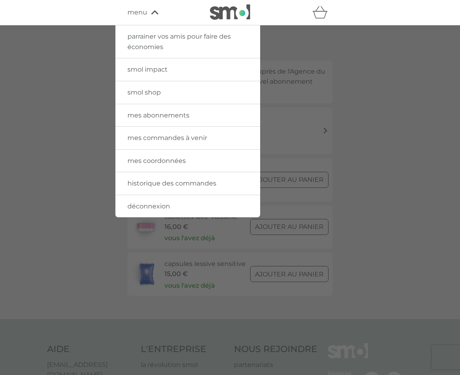
click at [151, 206] on span "déconnexion" at bounding box center [149, 206] width 43 height 8
